Goal: Navigation & Orientation: Find specific page/section

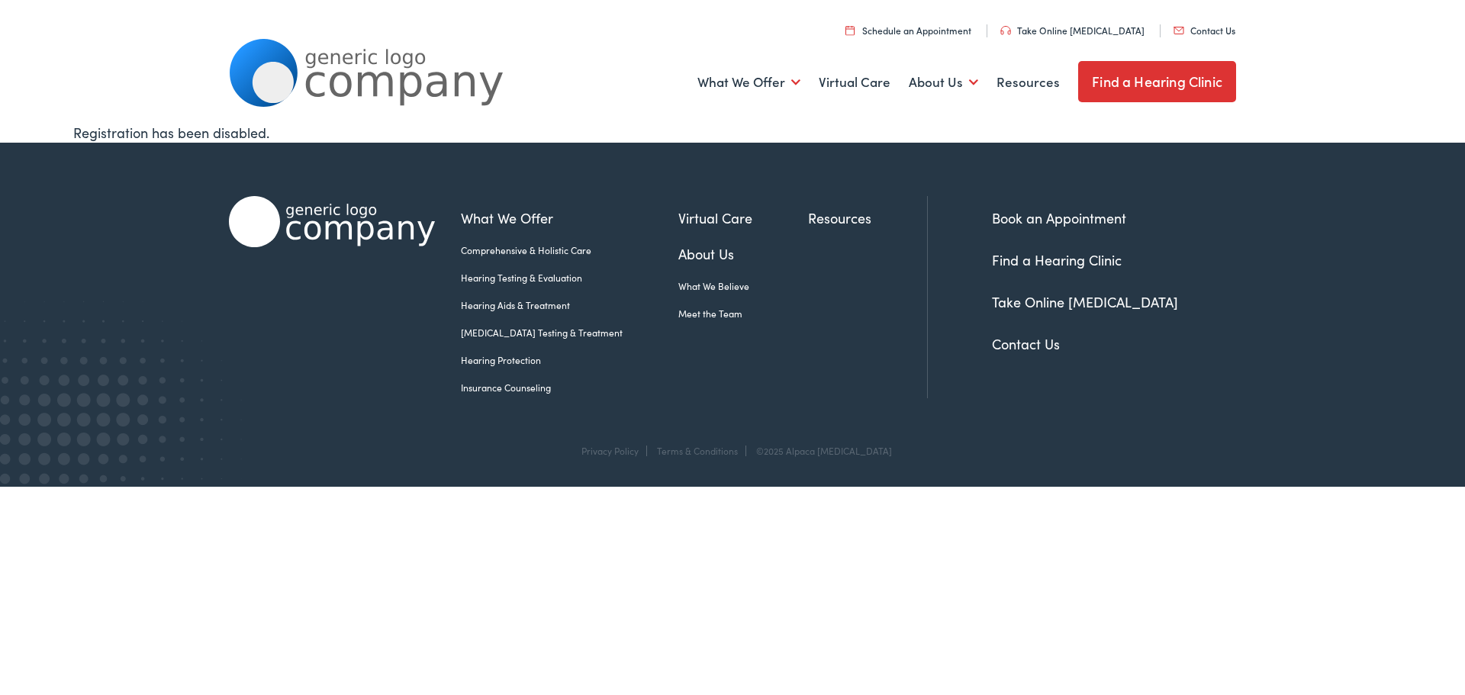
click at [1164, 82] on link "Find a Hearing Clinic" at bounding box center [1157, 81] width 158 height 41
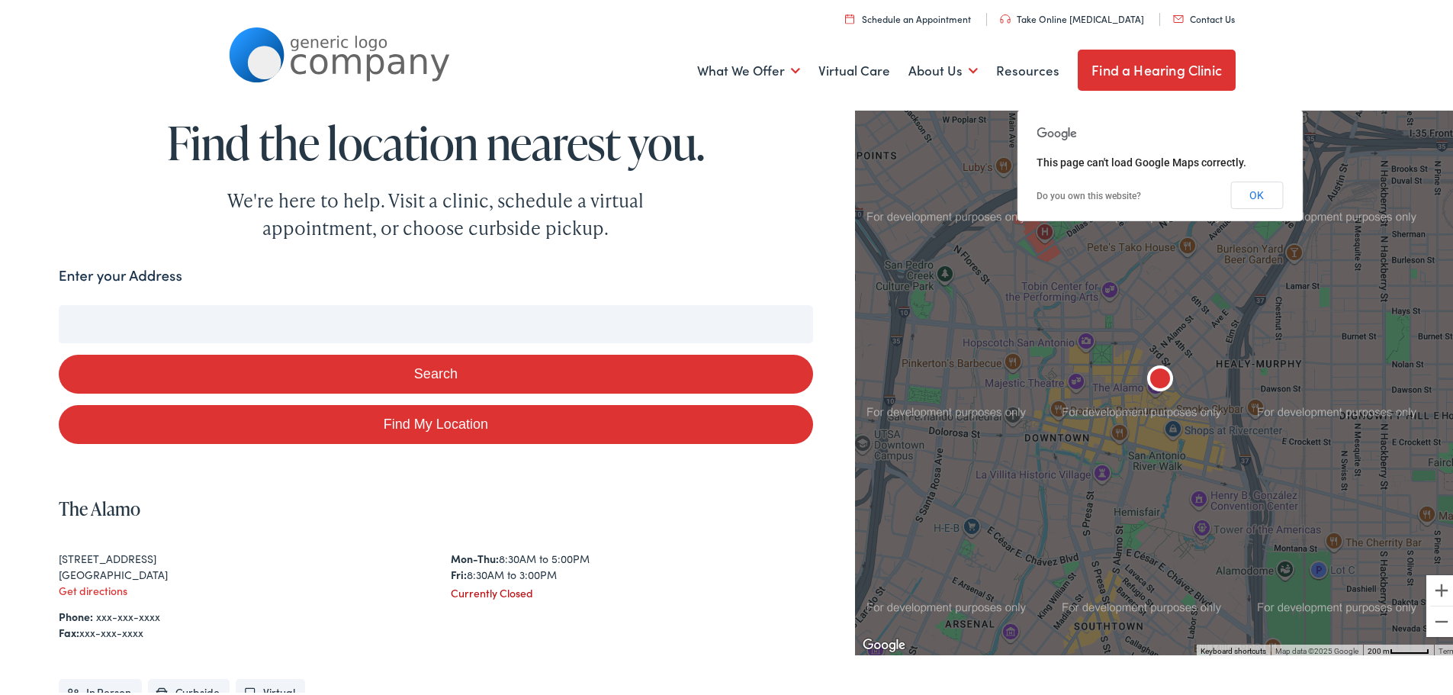
click at [98, 310] on input "Enter your Address" at bounding box center [436, 321] width 754 height 38
type input "buc"
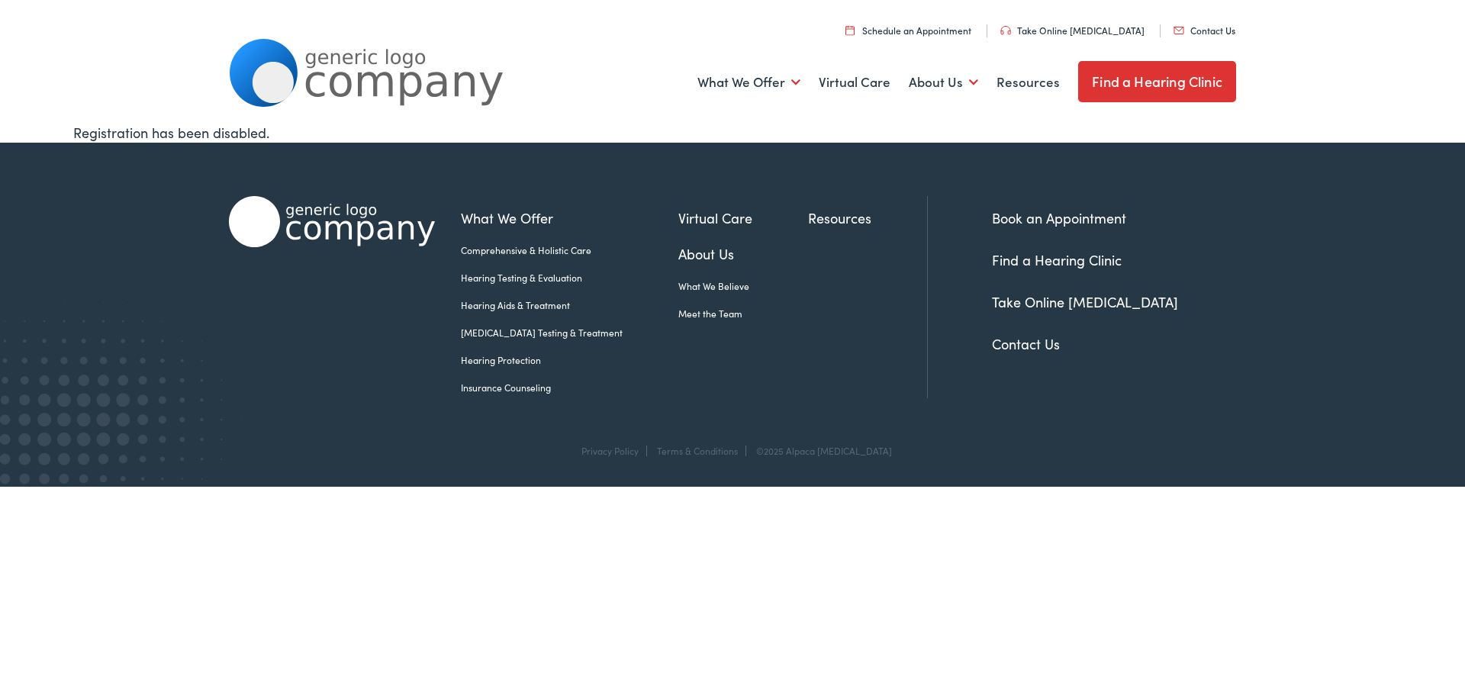
click at [1013, 261] on link "Find a Hearing Clinic" at bounding box center [1057, 259] width 130 height 19
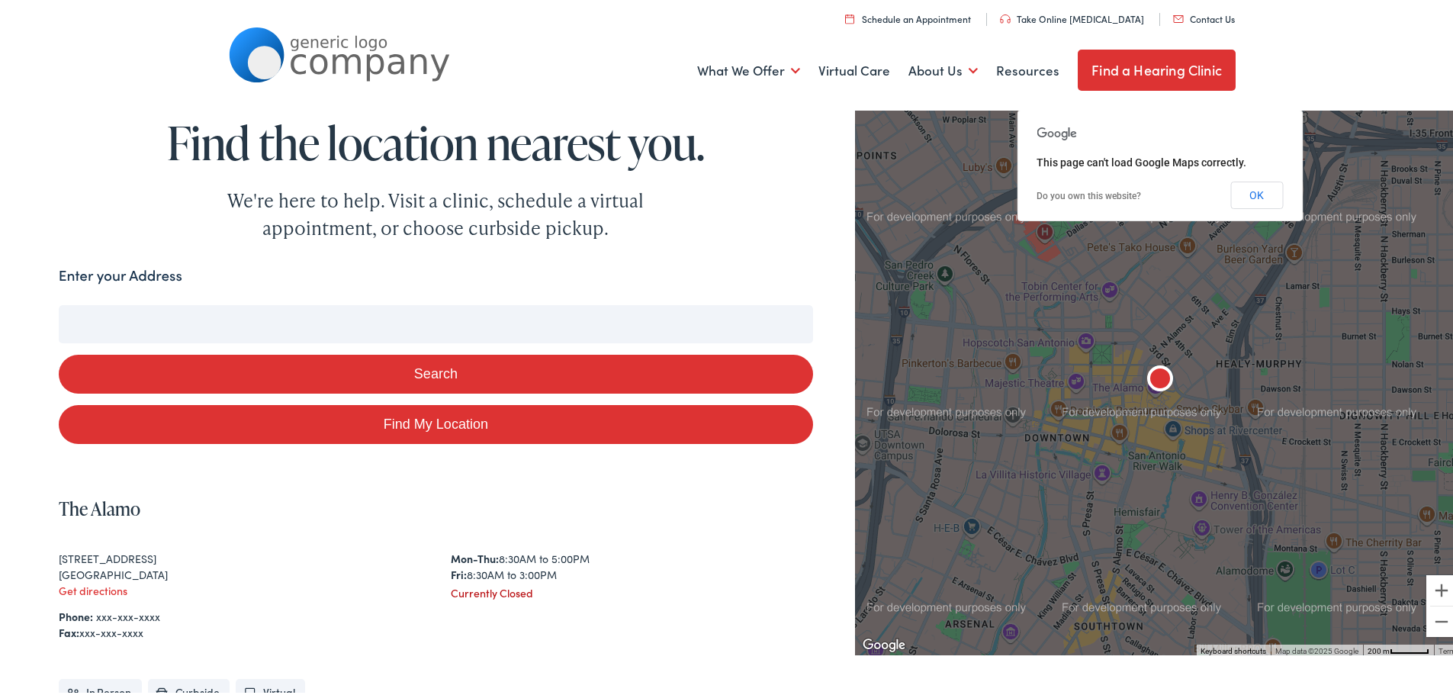
click at [143, 317] on input "Enter your Address" at bounding box center [436, 321] width 754 height 38
type input "b"
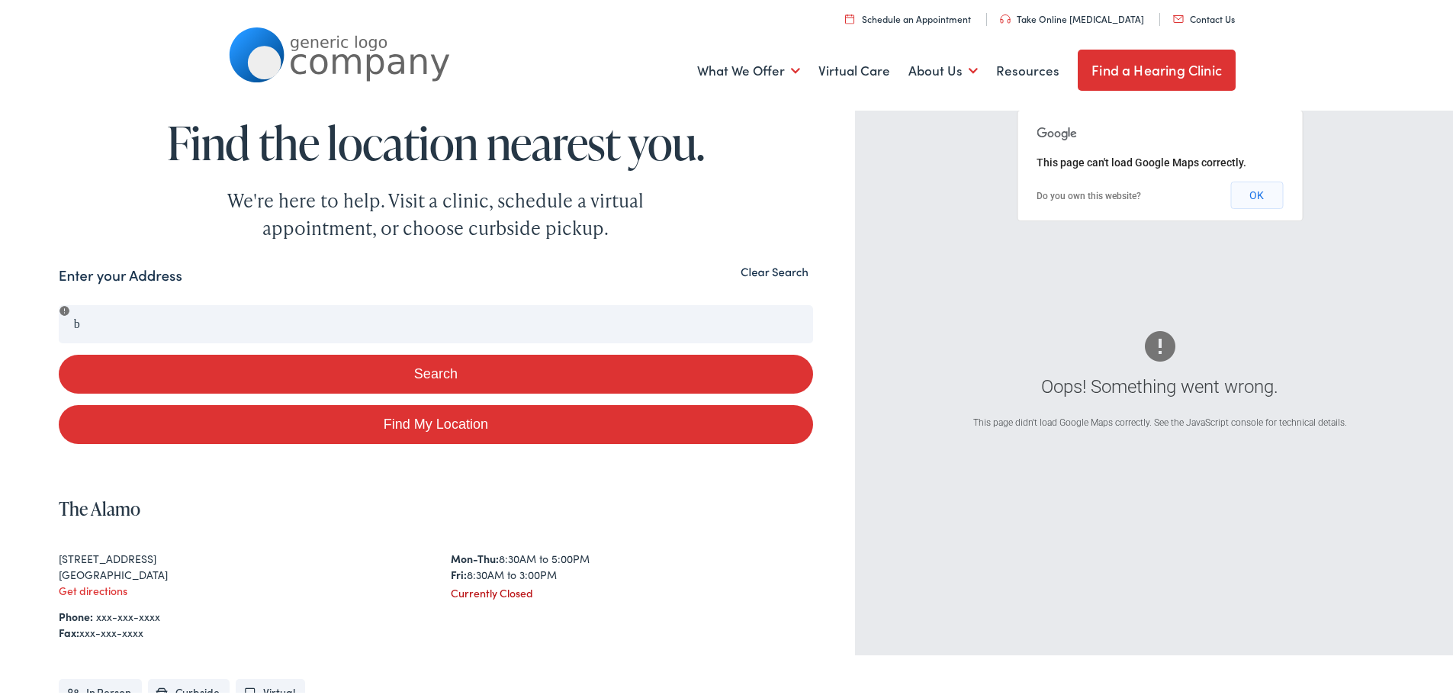
click at [1247, 191] on button "OK" at bounding box center [1257, 192] width 53 height 27
